Goal: Task Accomplishment & Management: Use online tool/utility

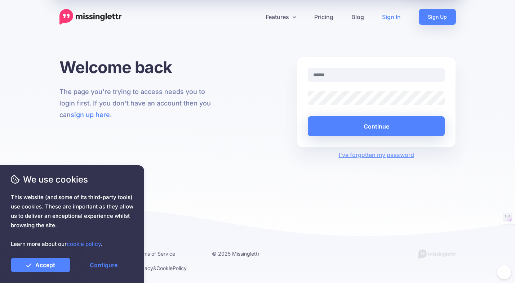
click at [335, 78] on input "text" at bounding box center [376, 75] width 137 height 14
type input "**********"
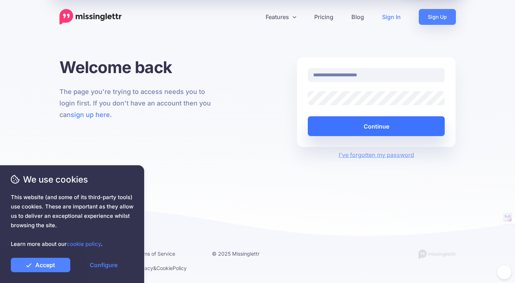
click at [371, 127] on button "Continue" at bounding box center [376, 126] width 137 height 20
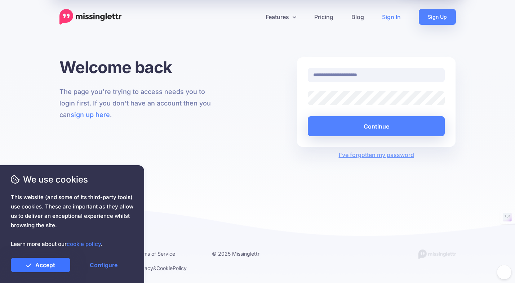
click at [48, 266] on link "Accept" at bounding box center [40, 265] width 59 height 14
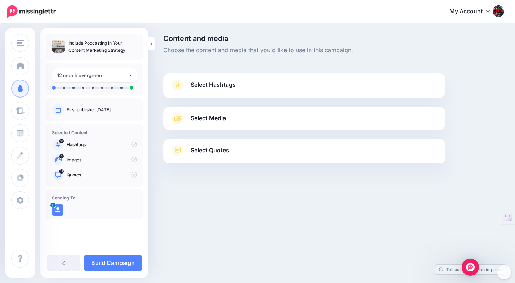
click at [93, 44] on p "Include Podcasting In Your Content Marketing Strategy" at bounding box center [102, 47] width 68 height 14
click at [216, 85] on span "Select Hashtags" at bounding box center [213, 85] width 45 height 10
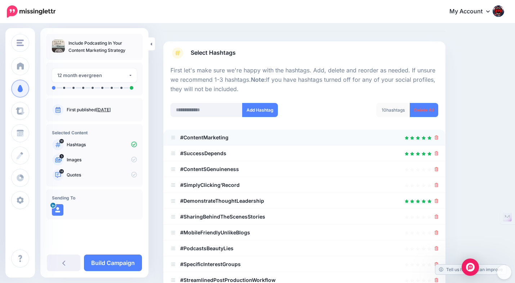
scroll to position [33, 0]
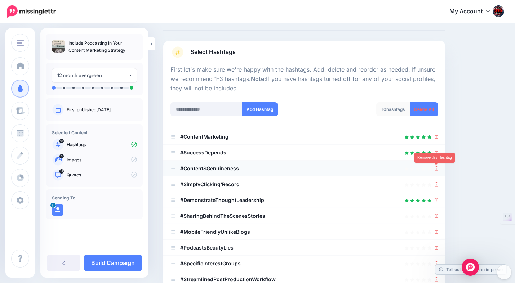
click at [435, 170] on icon at bounding box center [436, 168] width 4 height 4
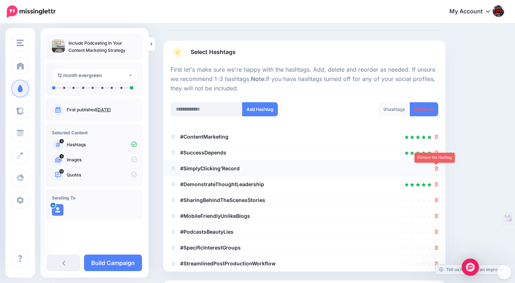
click at [436, 169] on icon at bounding box center [436, 168] width 4 height 4
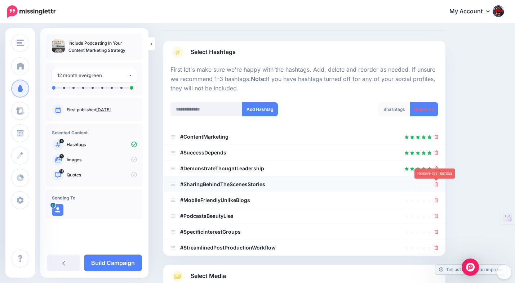
click at [437, 186] on icon at bounding box center [436, 184] width 4 height 4
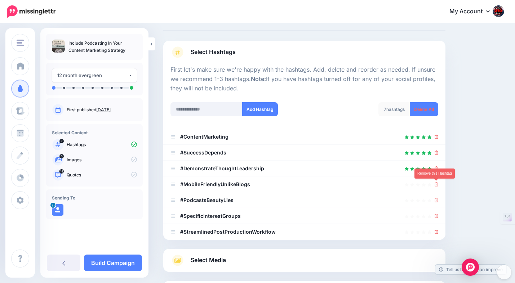
click at [437, 186] on icon at bounding box center [436, 184] width 4 height 4
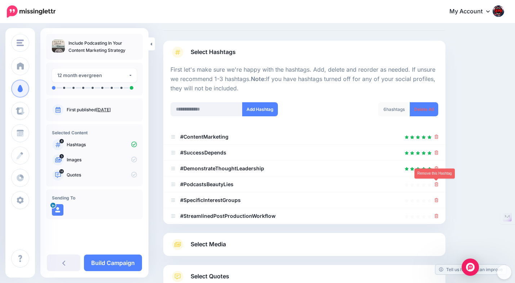
click at [437, 186] on icon at bounding box center [436, 184] width 4 height 4
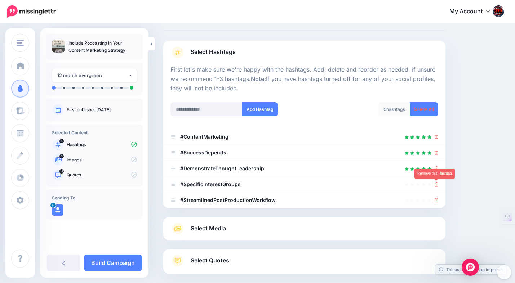
click at [437, 186] on icon at bounding box center [436, 184] width 4 height 4
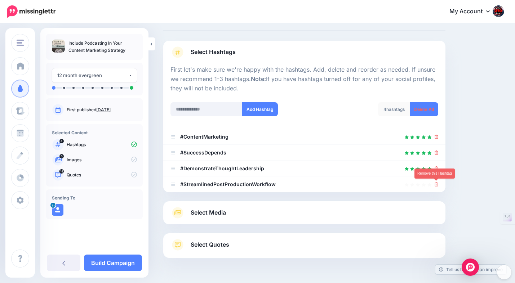
click at [437, 186] on icon at bounding box center [436, 184] width 4 height 4
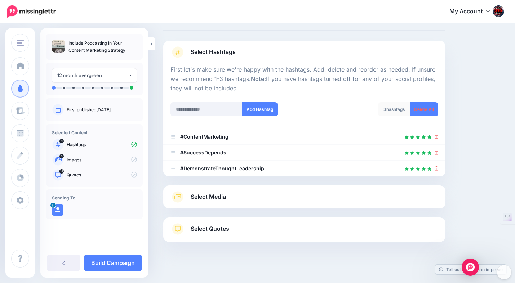
click at [433, 196] on link "Select Media" at bounding box center [304, 197] width 268 height 12
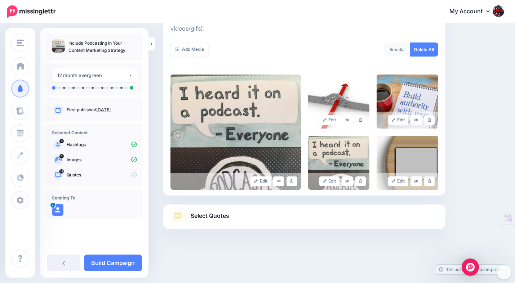
scroll to position [125, 0]
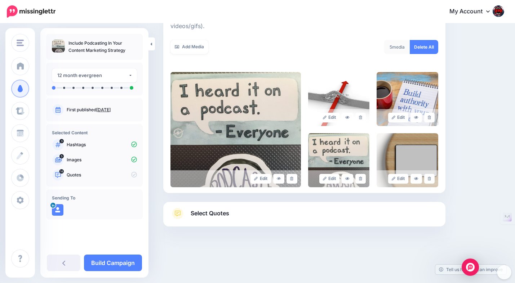
click at [405, 216] on link "Select Quotes" at bounding box center [304, 217] width 268 height 19
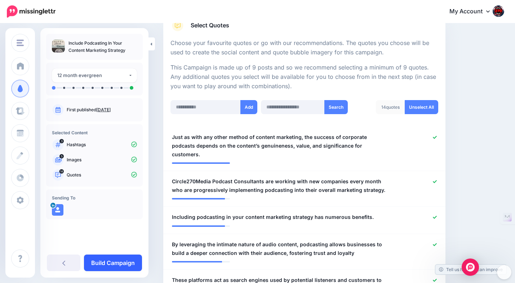
click at [113, 263] on link "Build Campaign" at bounding box center [113, 263] width 58 height 17
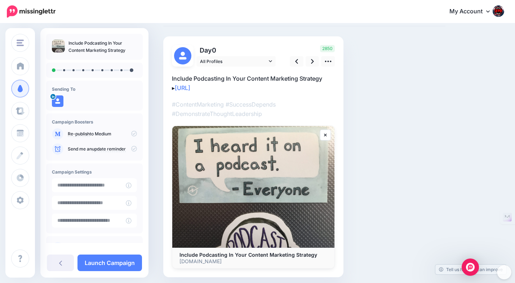
scroll to position [43, 0]
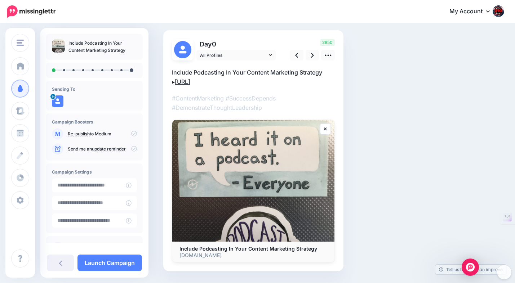
click at [190, 82] on link "https://lttr.ai/AjTqz" at bounding box center [182, 81] width 15 height 7
drag, startPoint x: 230, startPoint y: 83, endPoint x: 175, endPoint y: 83, distance: 55.5
click at [175, 83] on textarea "**********" at bounding box center [253, 77] width 163 height 19
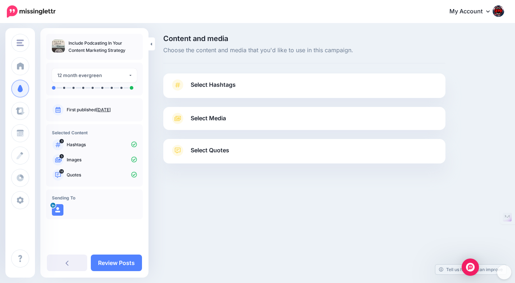
click at [485, 12] on link "My Account" at bounding box center [473, 12] width 62 height 18
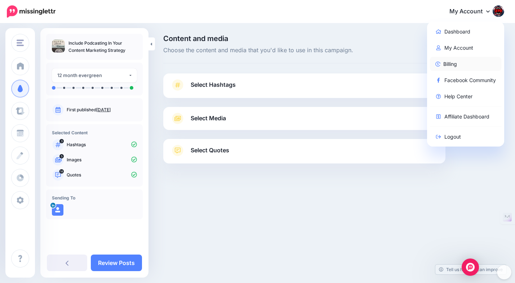
click at [449, 66] on link "Billing" at bounding box center [466, 64] width 72 height 14
